Goal: Information Seeking & Learning: Learn about a topic

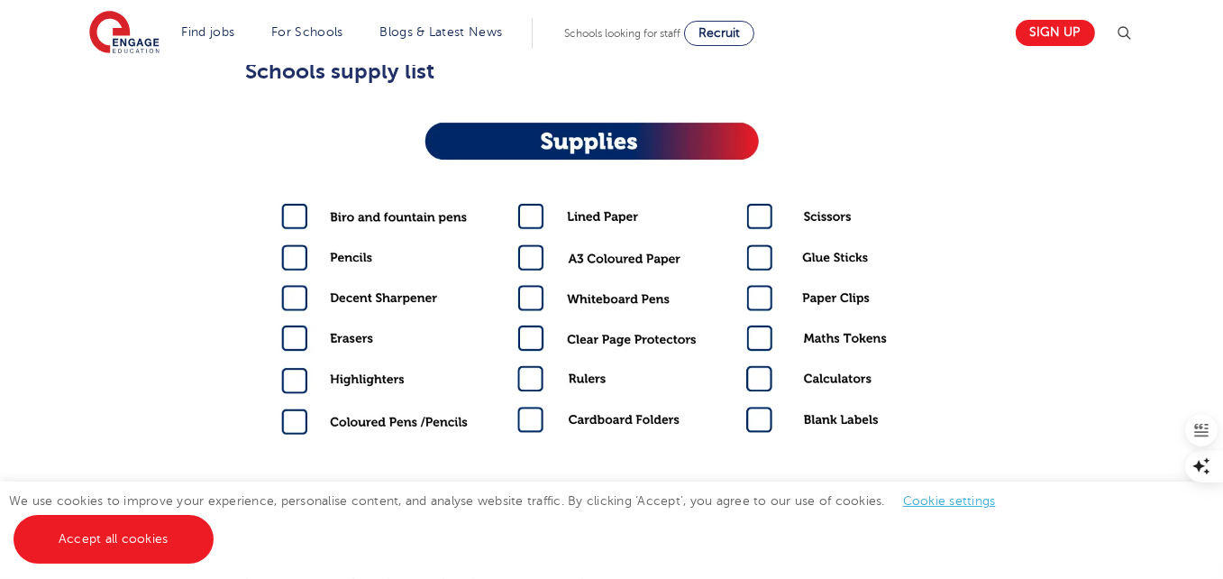
scroll to position [811, 0]
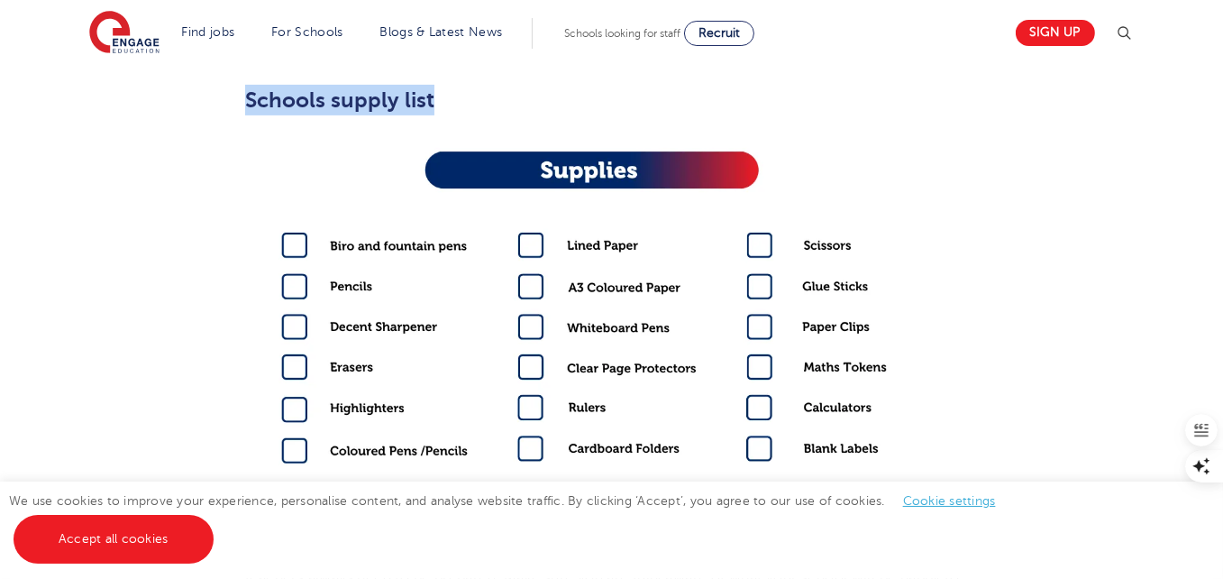
drag, startPoint x: 245, startPoint y: 82, endPoint x: 633, endPoint y: 370, distance: 482.6
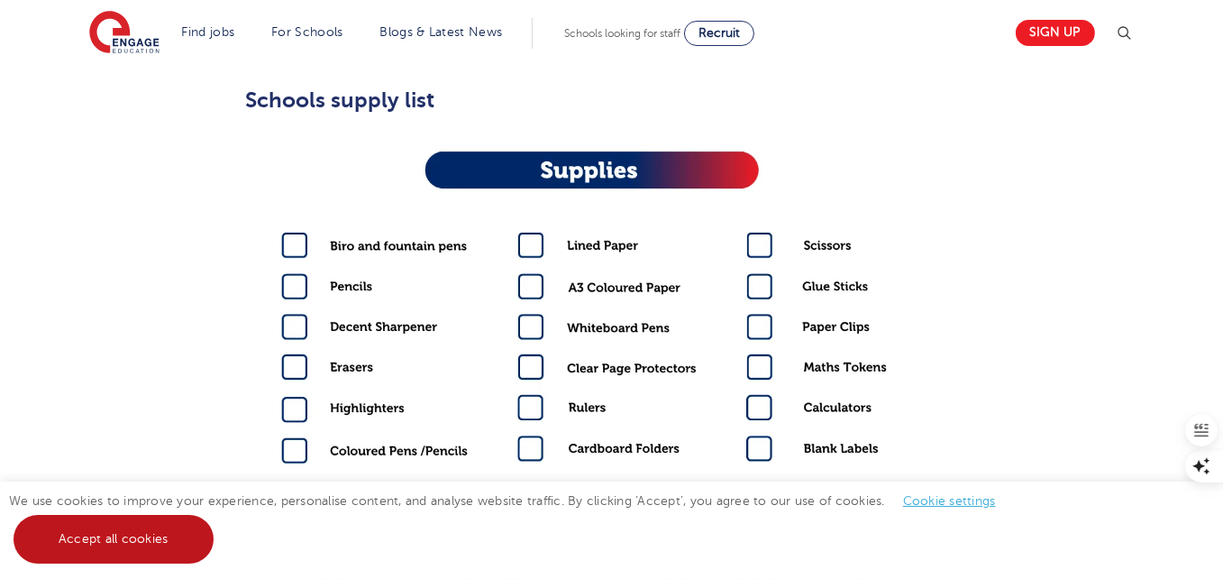
click at [83, 536] on link "Accept all cookies" at bounding box center [114, 539] width 200 height 49
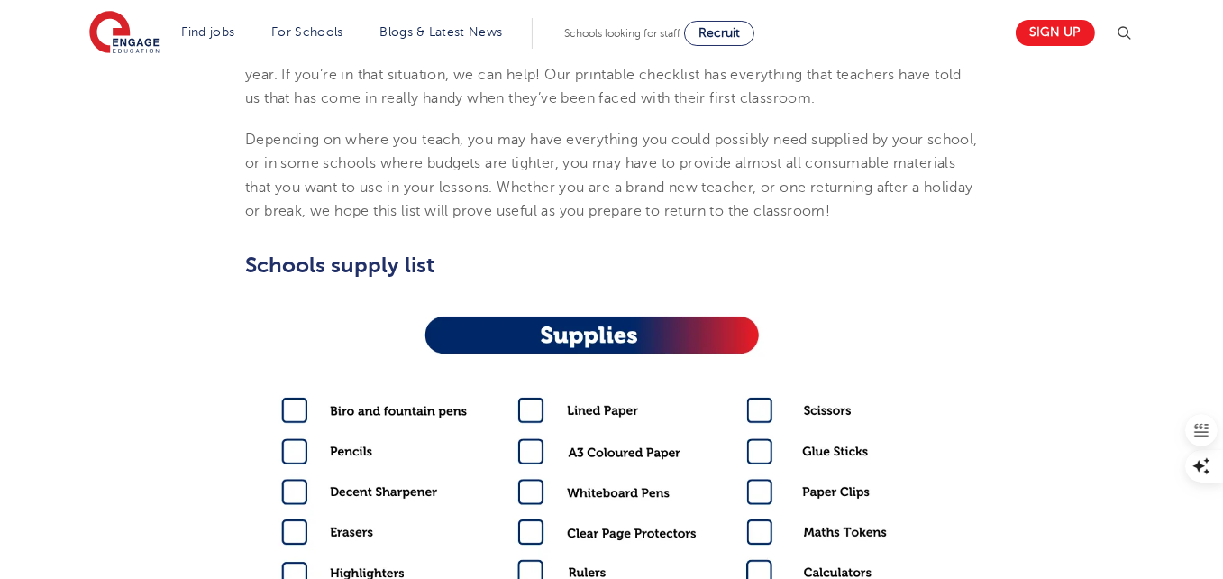
scroll to position [0, 0]
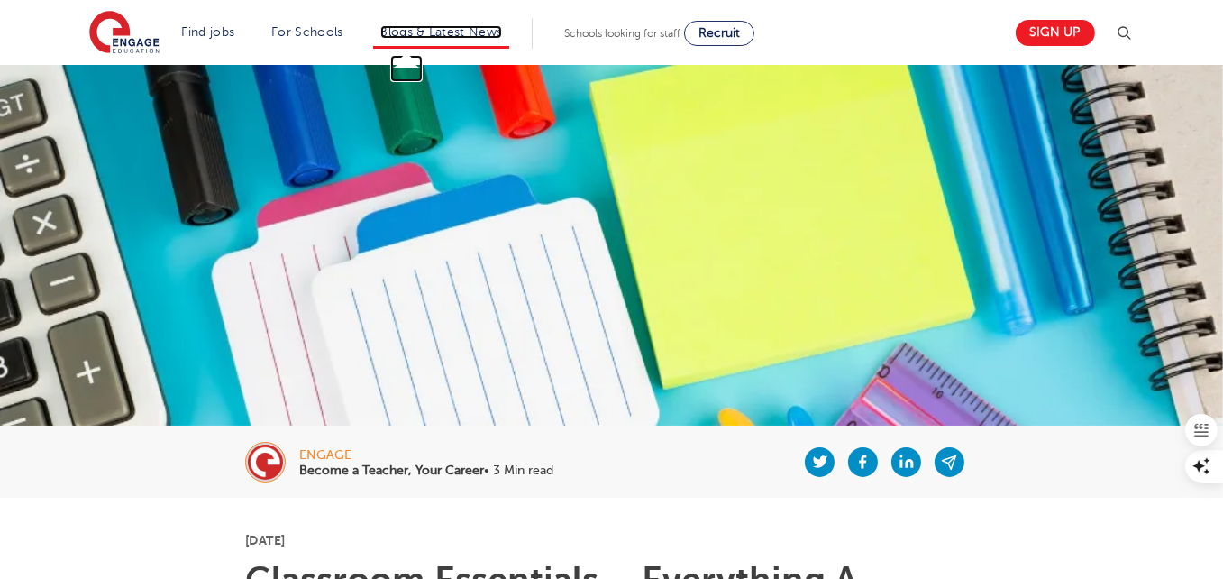
click at [432, 26] on link "Blogs & Latest News" at bounding box center [441, 32] width 123 height 14
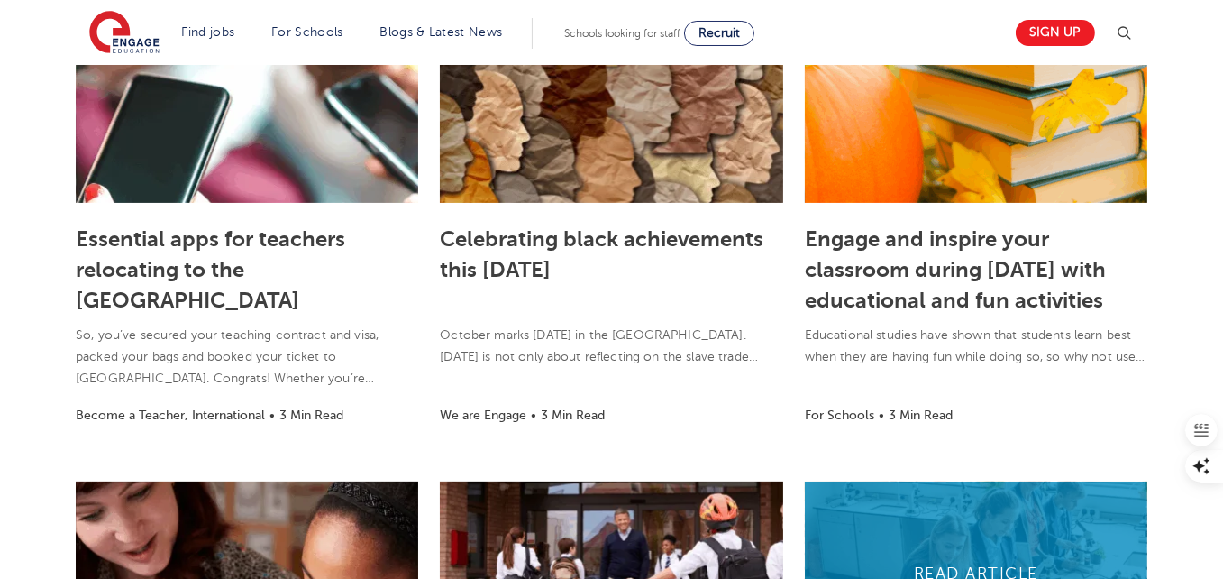
scroll to position [451, 0]
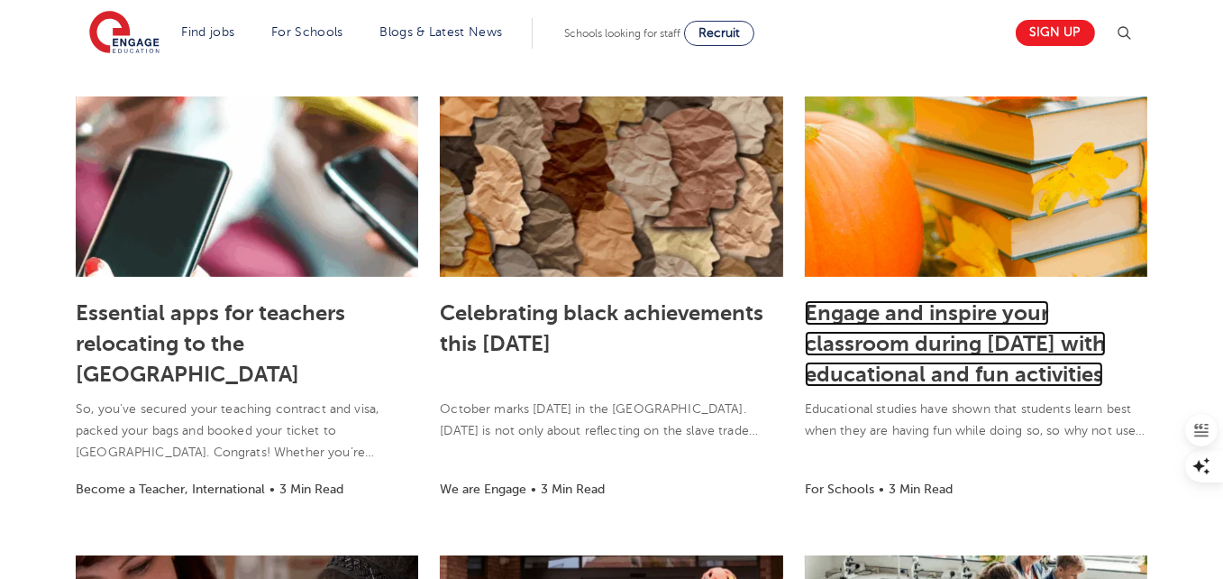
click at [907, 336] on link "Engage and inspire your classroom during [DATE] with educational and fun activi…" at bounding box center [955, 343] width 301 height 87
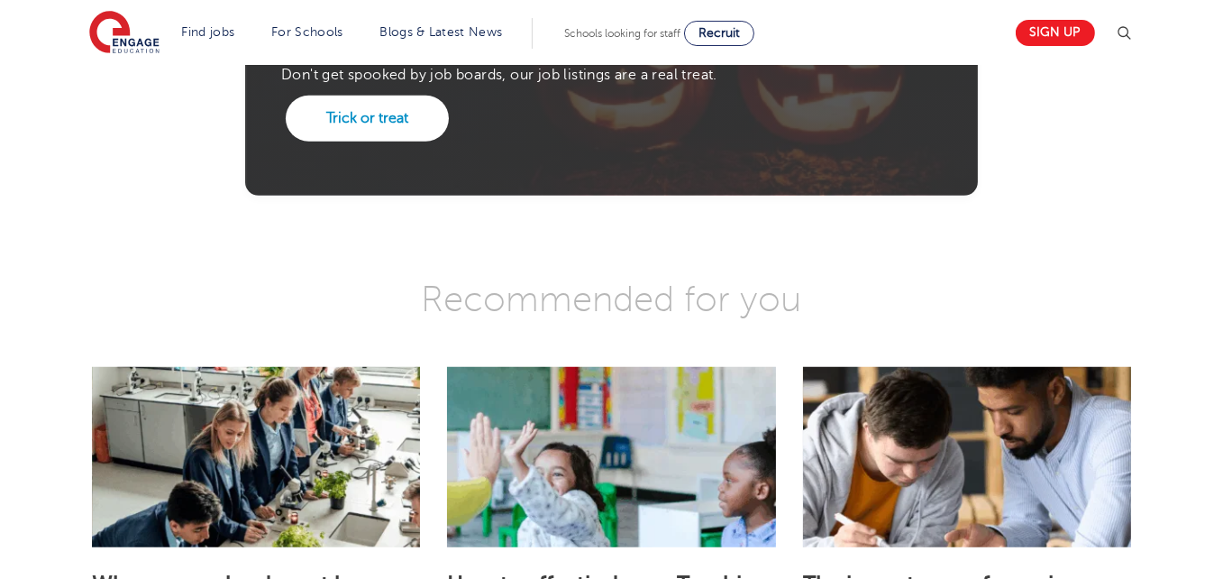
scroll to position [1983, 0]
